Goal: Information Seeking & Learning: Learn about a topic

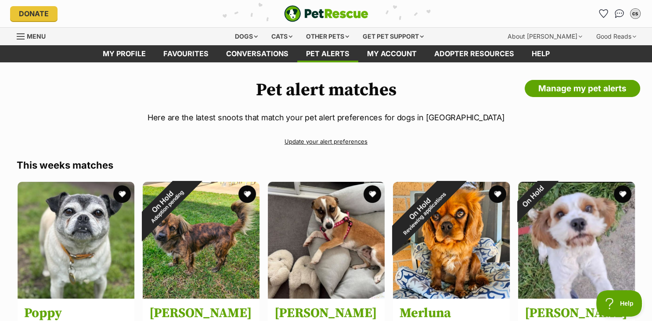
click at [271, 50] on link "Conversations" at bounding box center [257, 53] width 80 height 17
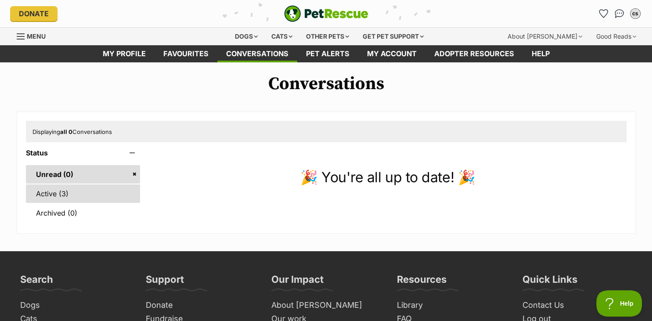
click at [70, 199] on link "Active (3)" at bounding box center [83, 194] width 115 height 18
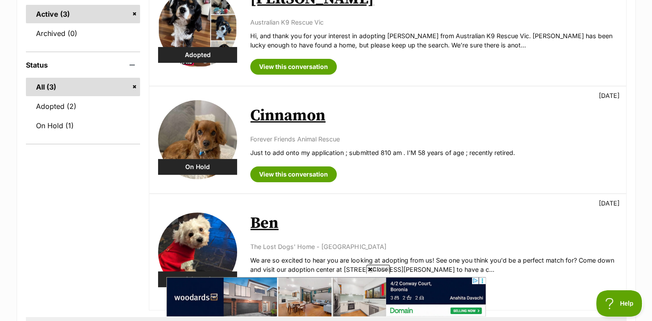
scroll to position [209, 0]
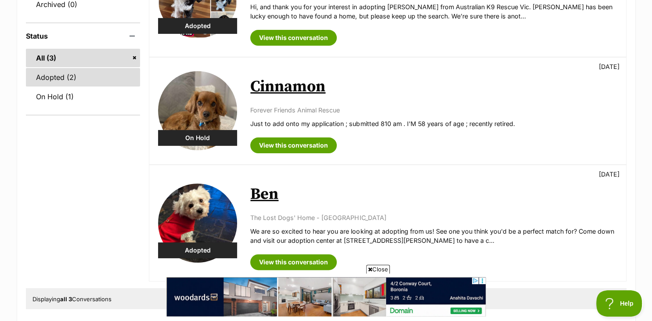
click at [92, 73] on link "Adopted (2)" at bounding box center [83, 77] width 115 height 18
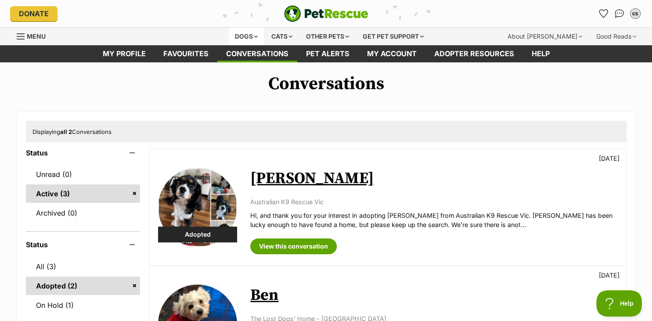
click at [236, 38] on div "Dogs" at bounding box center [246, 37] width 35 height 18
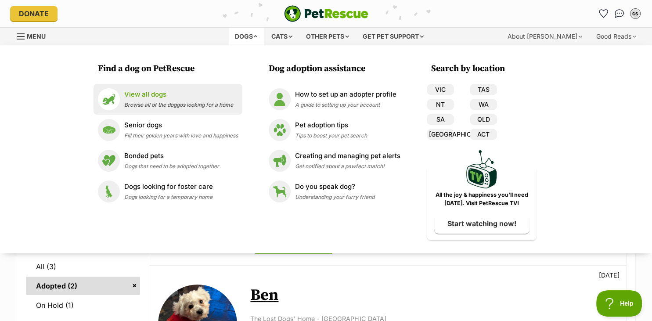
click at [175, 91] on p "View all dogs" at bounding box center [178, 95] width 109 height 10
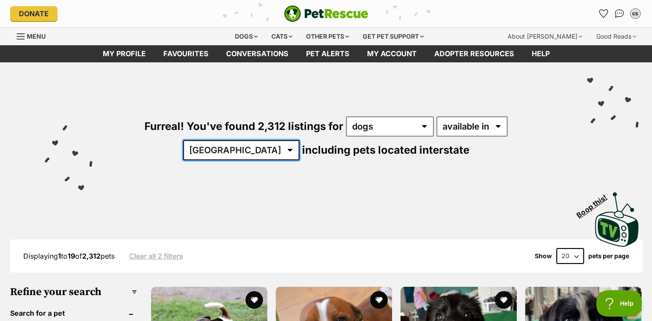
click at [183, 140] on select "[GEOGRAPHIC_DATA] [GEOGRAPHIC_DATA] [GEOGRAPHIC_DATA] [GEOGRAPHIC_DATA] [GEOGRA…" at bounding box center [241, 150] width 116 height 20
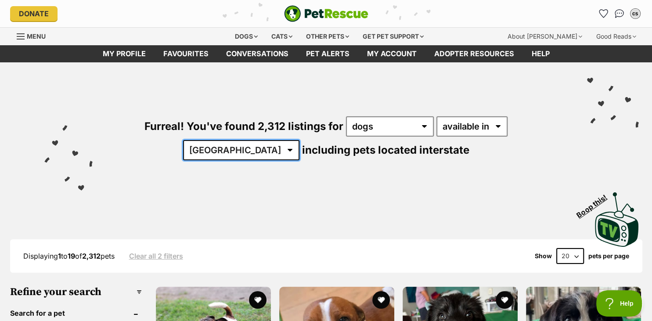
select select "VIC"
click option "VIC" at bounding box center [0, 0] width 0 height 0
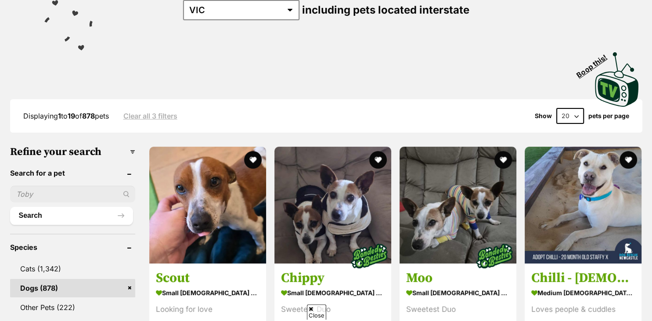
drag, startPoint x: 649, startPoint y: 318, endPoint x: 652, endPoint y: 313, distance: 5.3
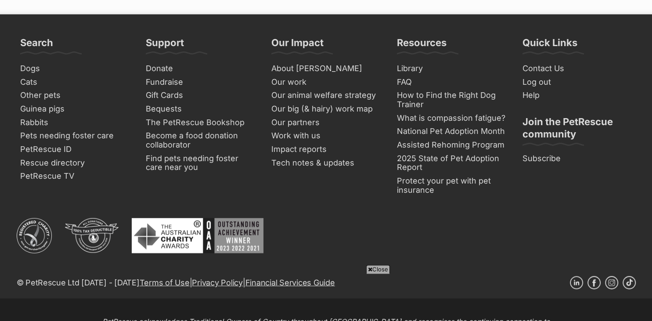
scroll to position [2125, 0]
